Goal: Navigation & Orientation: Go to known website

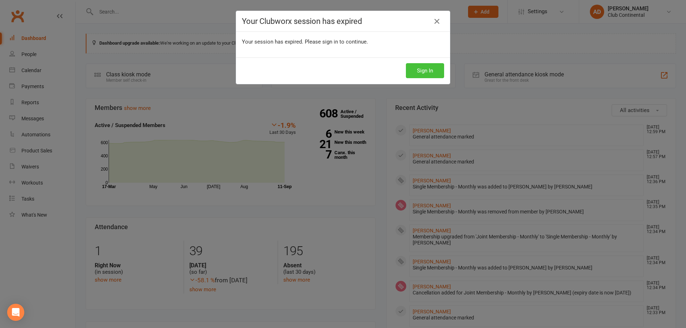
click at [415, 70] on button "Sign In" at bounding box center [425, 70] width 38 height 15
